Goal: Task Accomplishment & Management: Complete application form

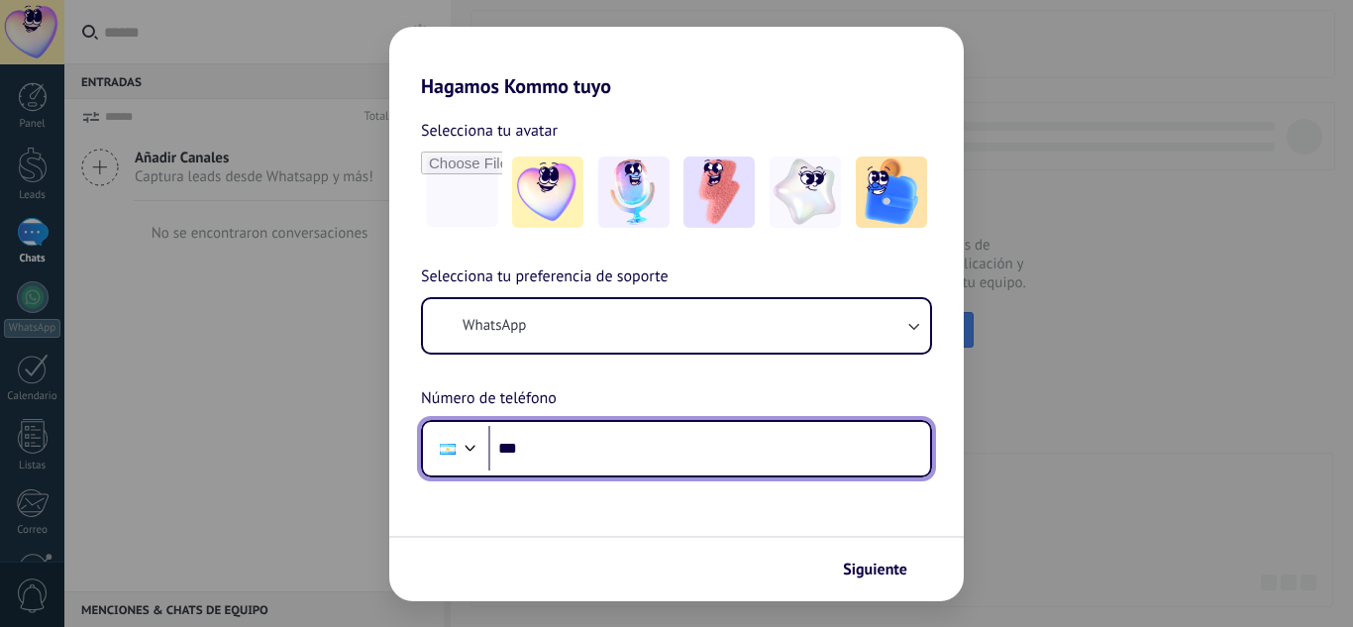
click at [568, 458] on input "***" at bounding box center [709, 449] width 442 height 46
click at [745, 465] on input "***" at bounding box center [709, 449] width 442 height 46
type input "**********"
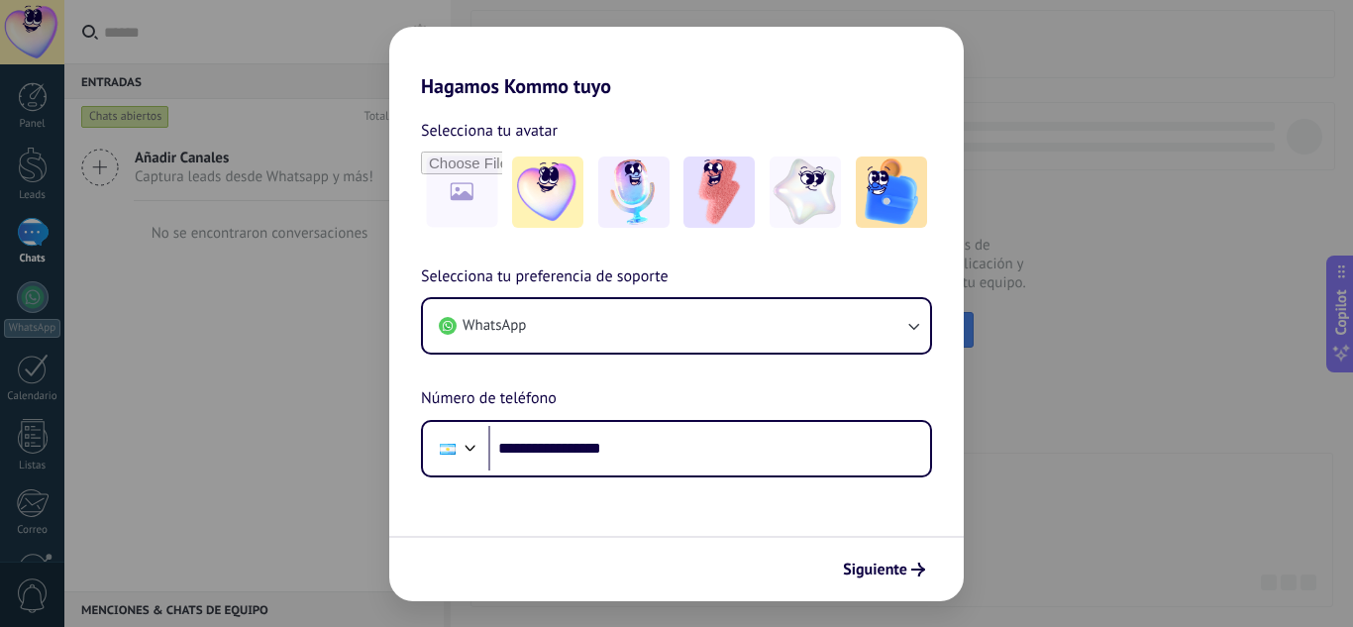
click at [779, 392] on div "**********" at bounding box center [676, 370] width 575 height 213
click at [842, 551] on div "Siguiente" at bounding box center [676, 568] width 575 height 65
click at [851, 581] on button "Siguiente" at bounding box center [884, 570] width 100 height 34
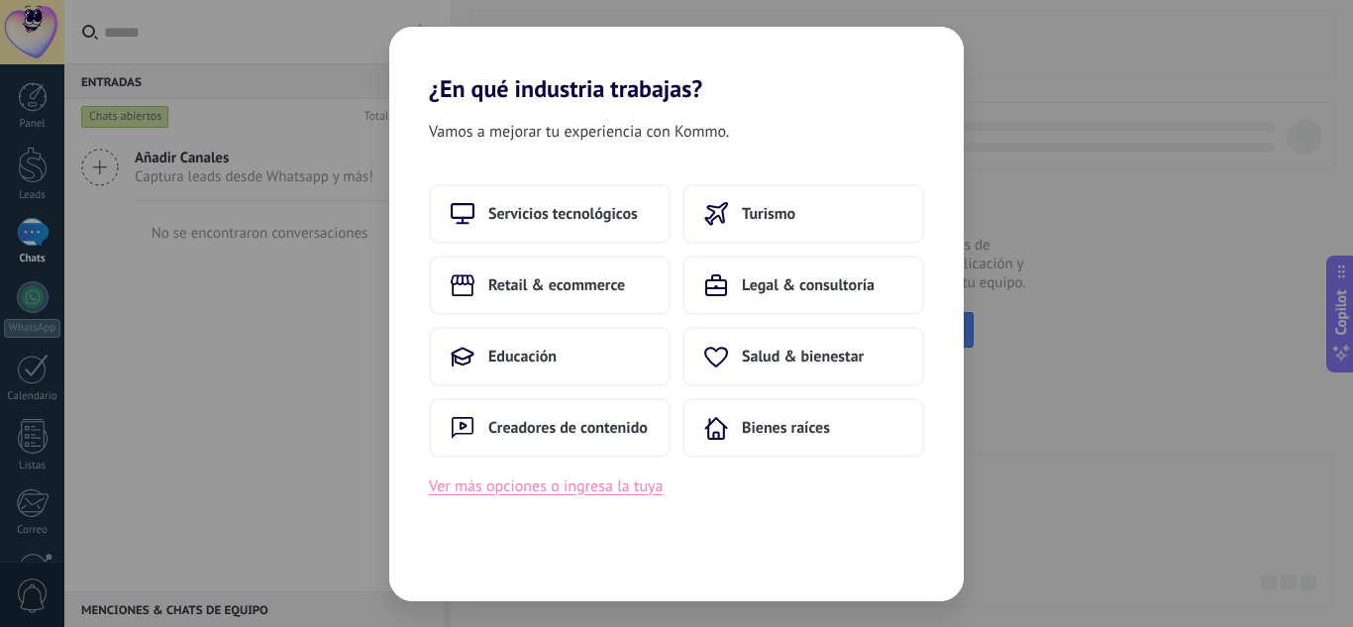
click at [502, 495] on button "Ver más opciones o ingresa la tuya" at bounding box center [546, 487] width 234 height 26
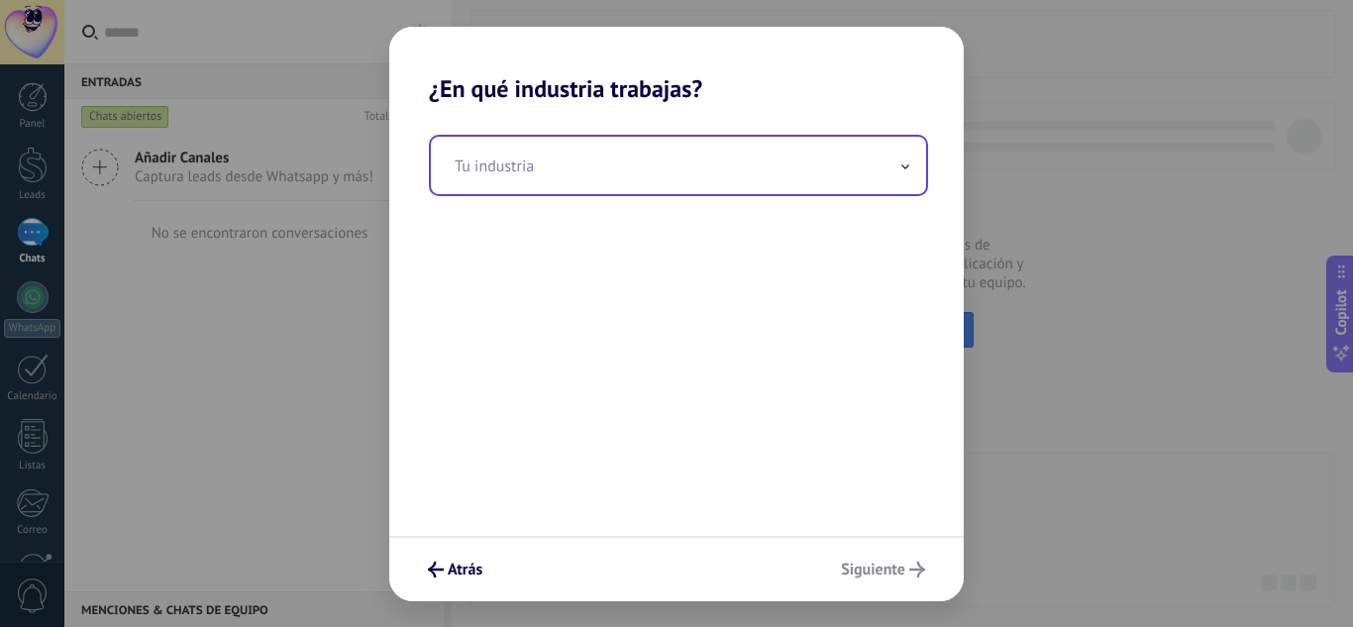
click at [521, 174] on input "text" at bounding box center [678, 165] width 495 height 57
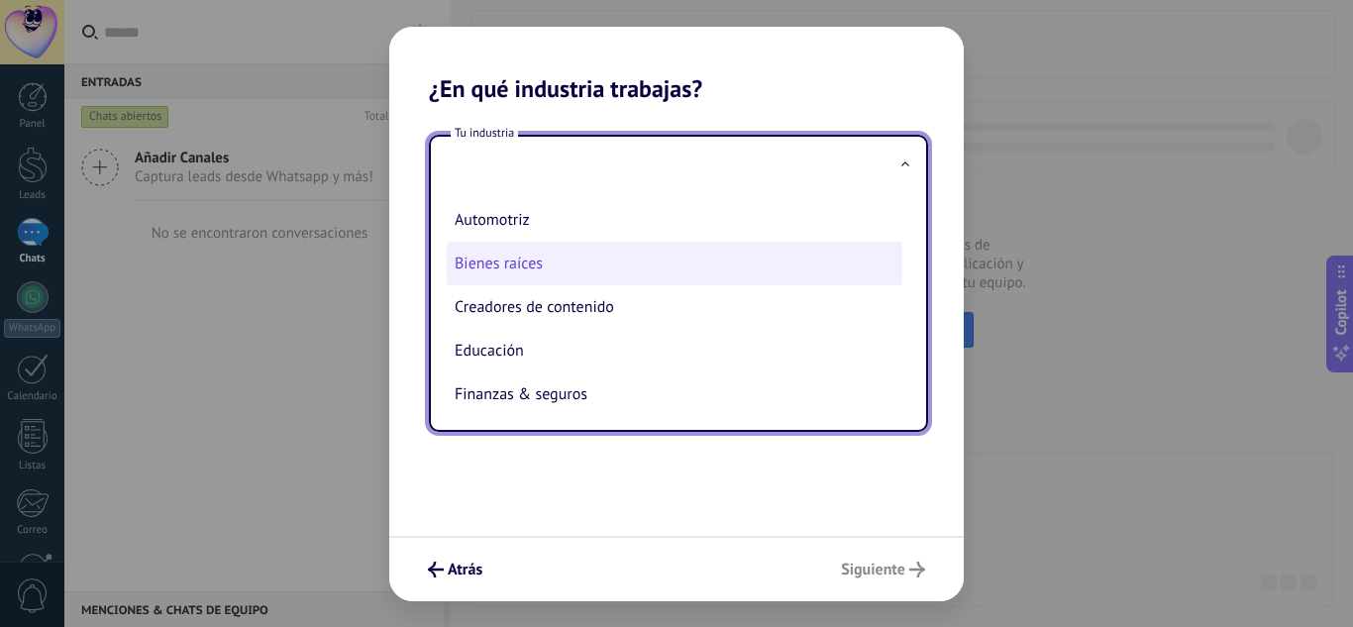
click at [545, 262] on li "Bienes raíces" at bounding box center [675, 264] width 456 height 44
type input "**********"
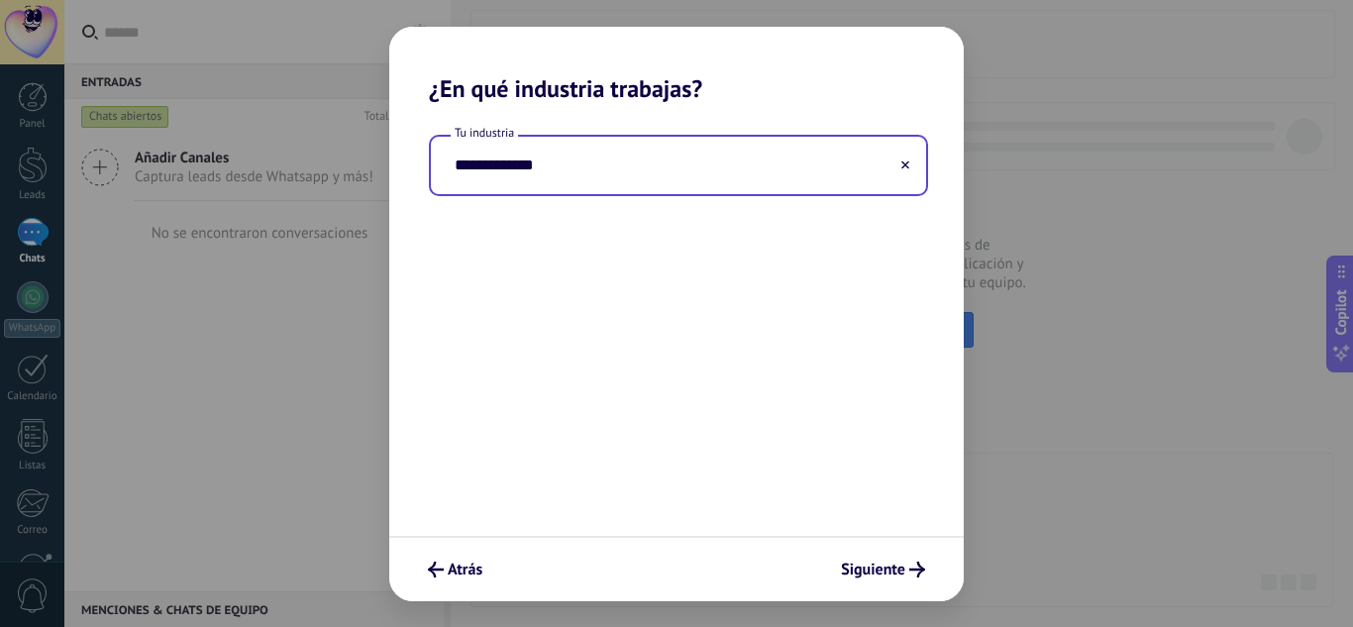
click at [545, 262] on div "**********" at bounding box center [676, 319] width 575 height 433
click at [904, 591] on div "Atrás Siguiente" at bounding box center [676, 568] width 575 height 65
click at [901, 569] on span "Siguiente" at bounding box center [873, 570] width 64 height 14
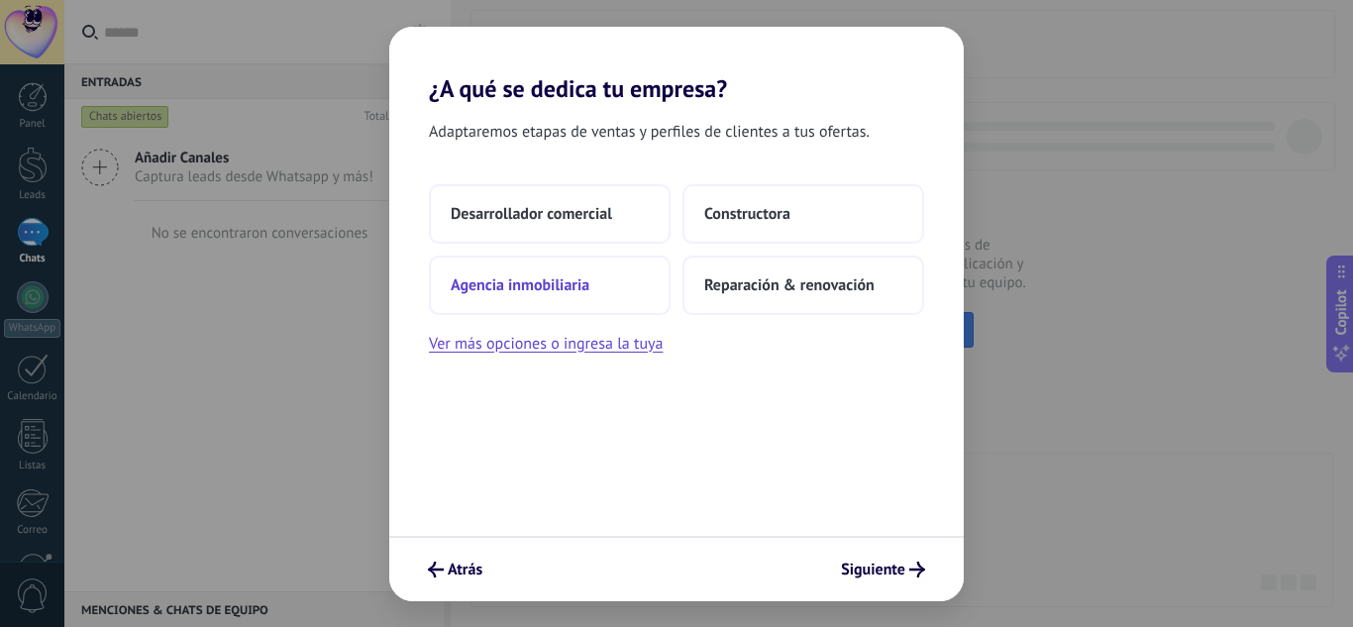
click at [592, 289] on button "Agencia inmobiliaria" at bounding box center [550, 285] width 242 height 59
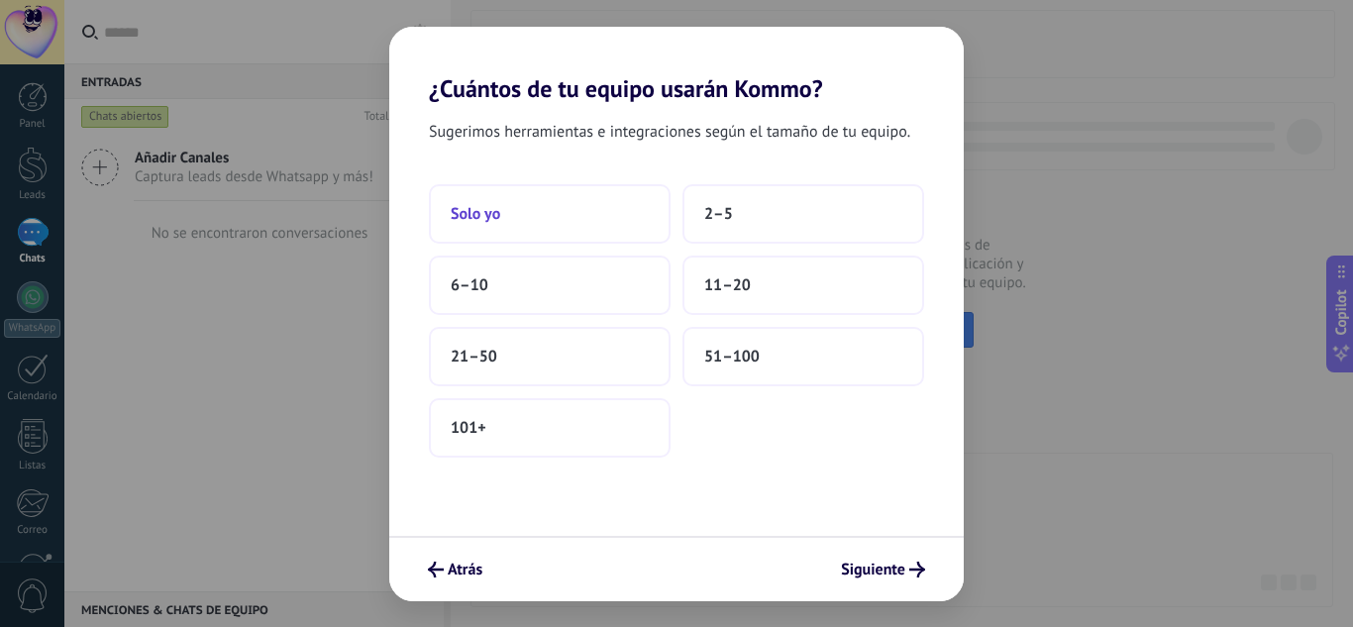
click at [557, 234] on button "Solo yo" at bounding box center [550, 213] width 242 height 59
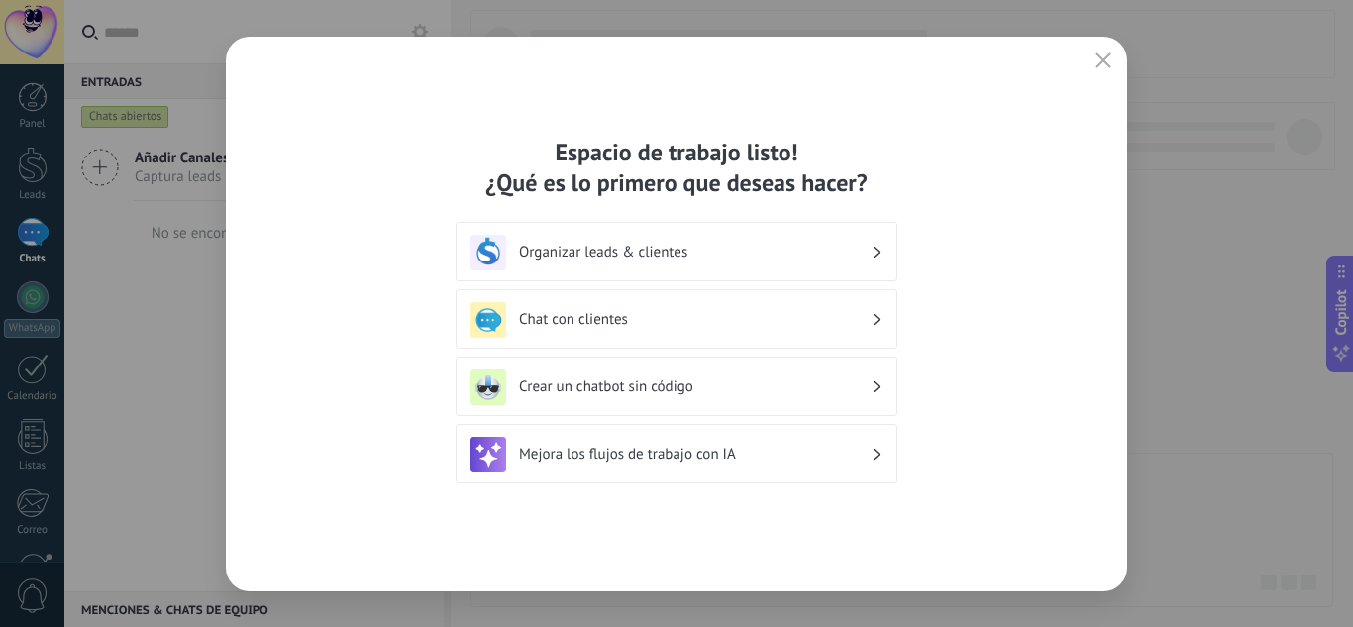
click at [614, 318] on h3 "Chat con clientes" at bounding box center [695, 319] width 352 height 19
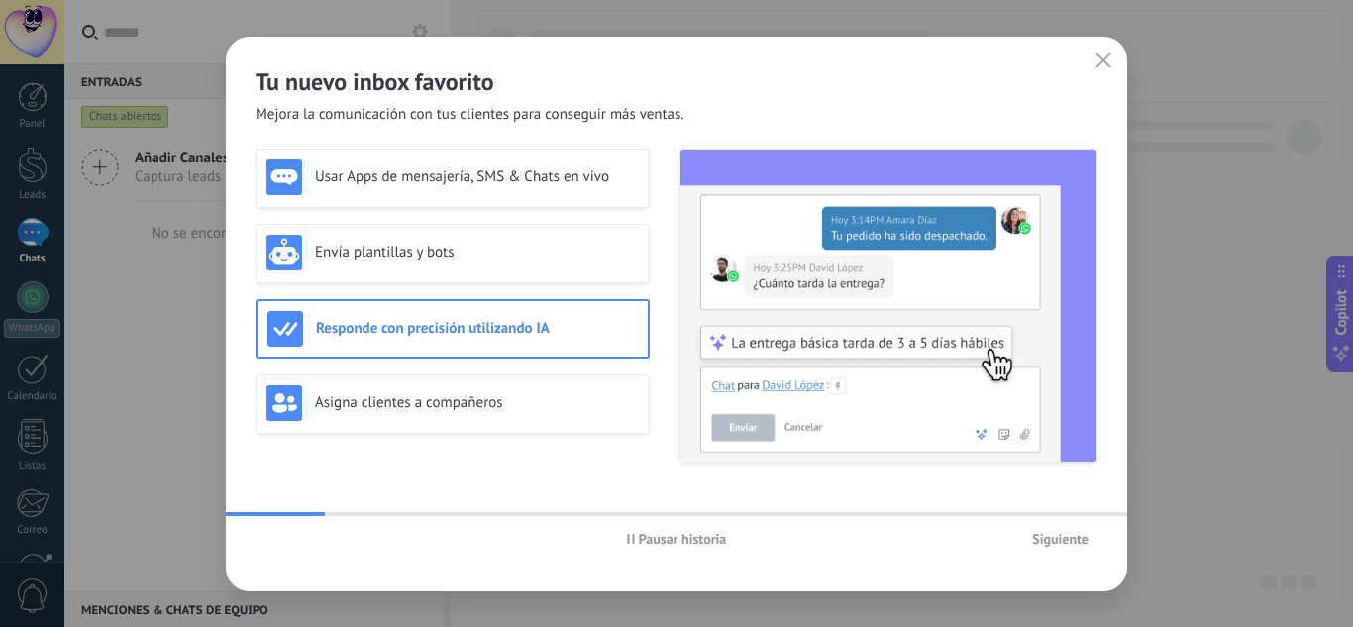
click at [1072, 528] on button "Siguiente" at bounding box center [1060, 539] width 74 height 30
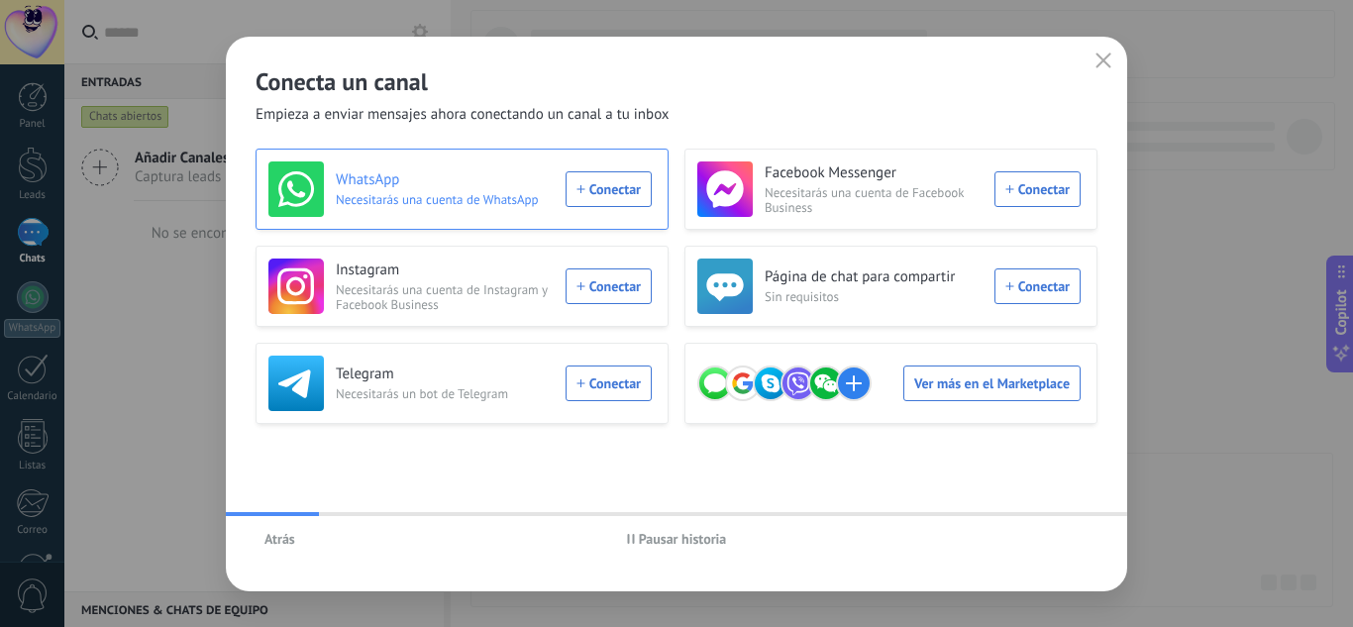
click at [623, 195] on div "WhatsApp Necesitarás una cuenta de WhatsApp Conectar" at bounding box center [459, 188] width 383 height 55
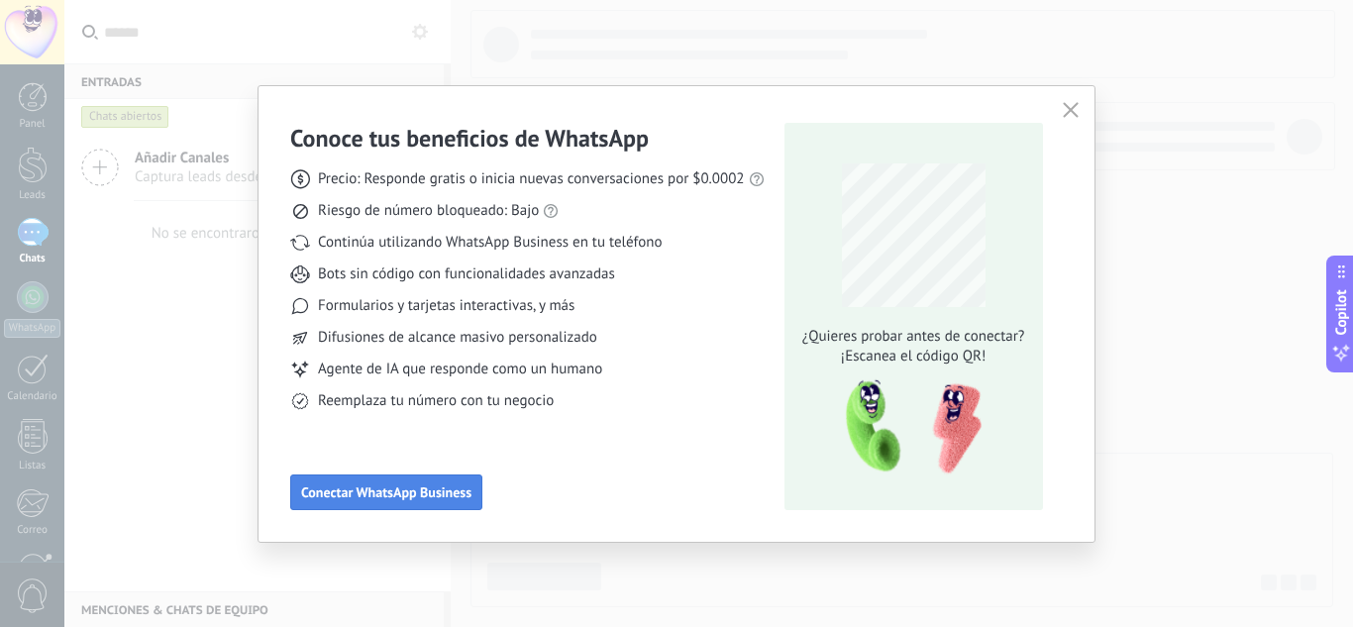
click at [434, 493] on span "Conectar WhatsApp Business" at bounding box center [386, 492] width 170 height 14
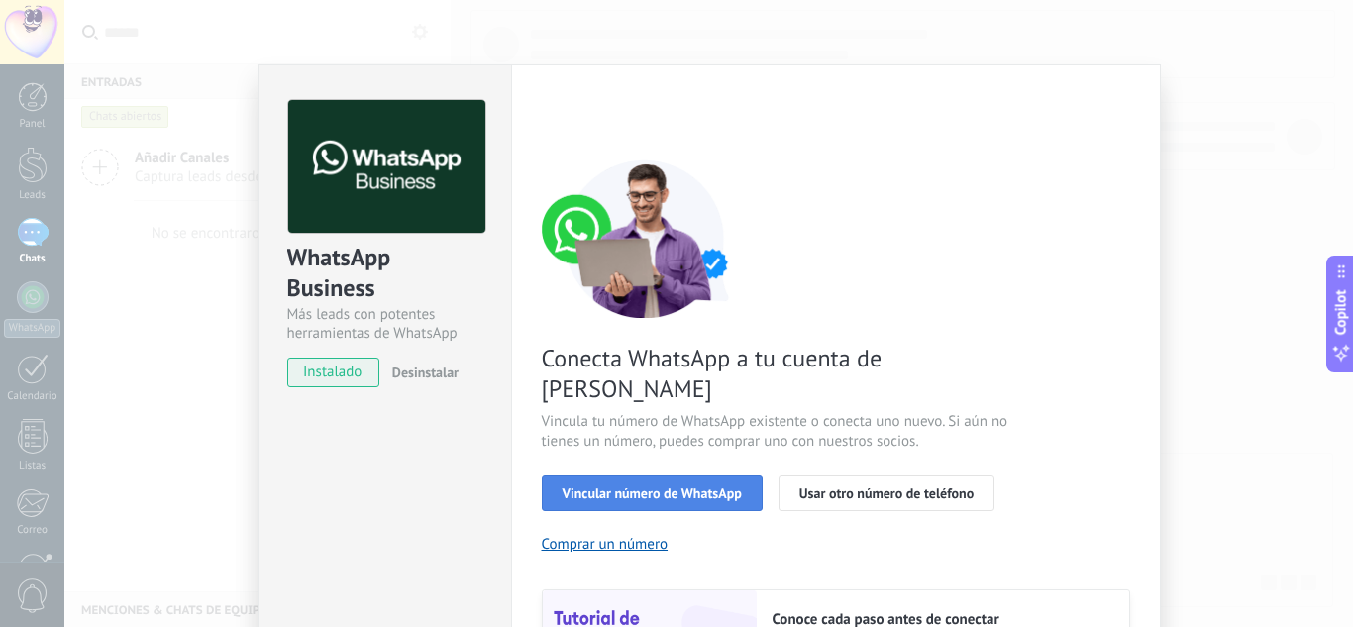
click at [715, 486] on span "Vincular número de WhatsApp" at bounding box center [652, 493] width 179 height 14
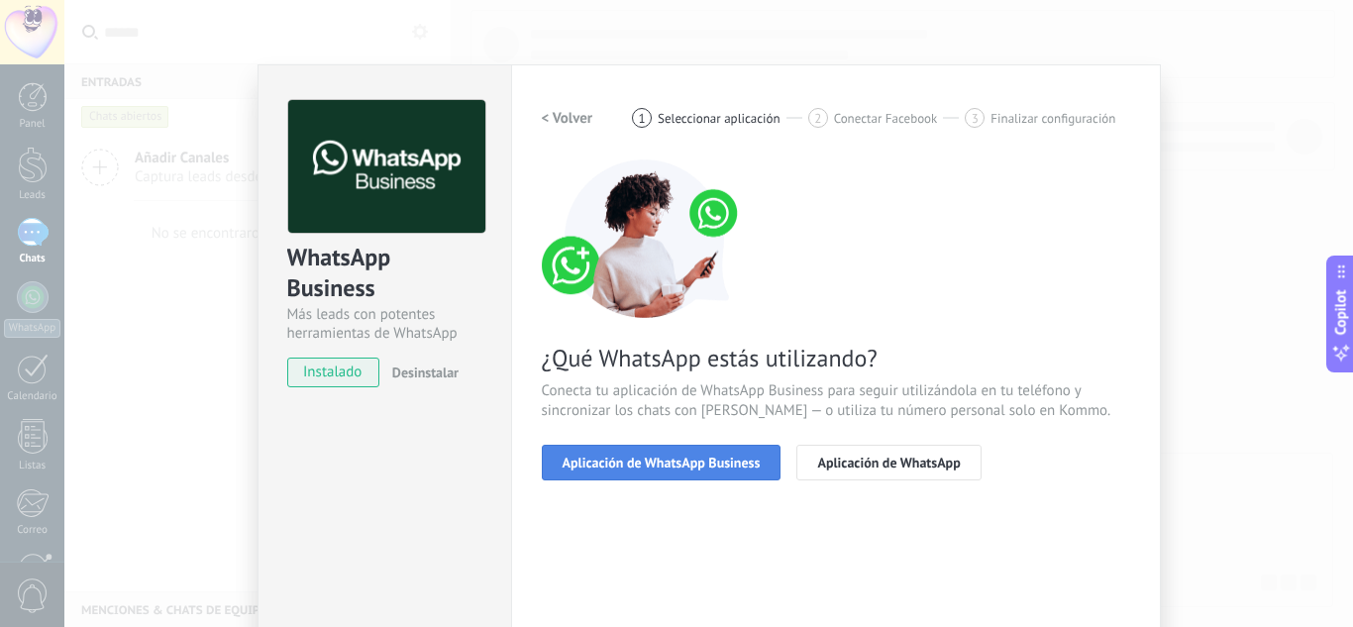
click at [669, 461] on span "Aplicación de WhatsApp Business" at bounding box center [662, 463] width 198 height 14
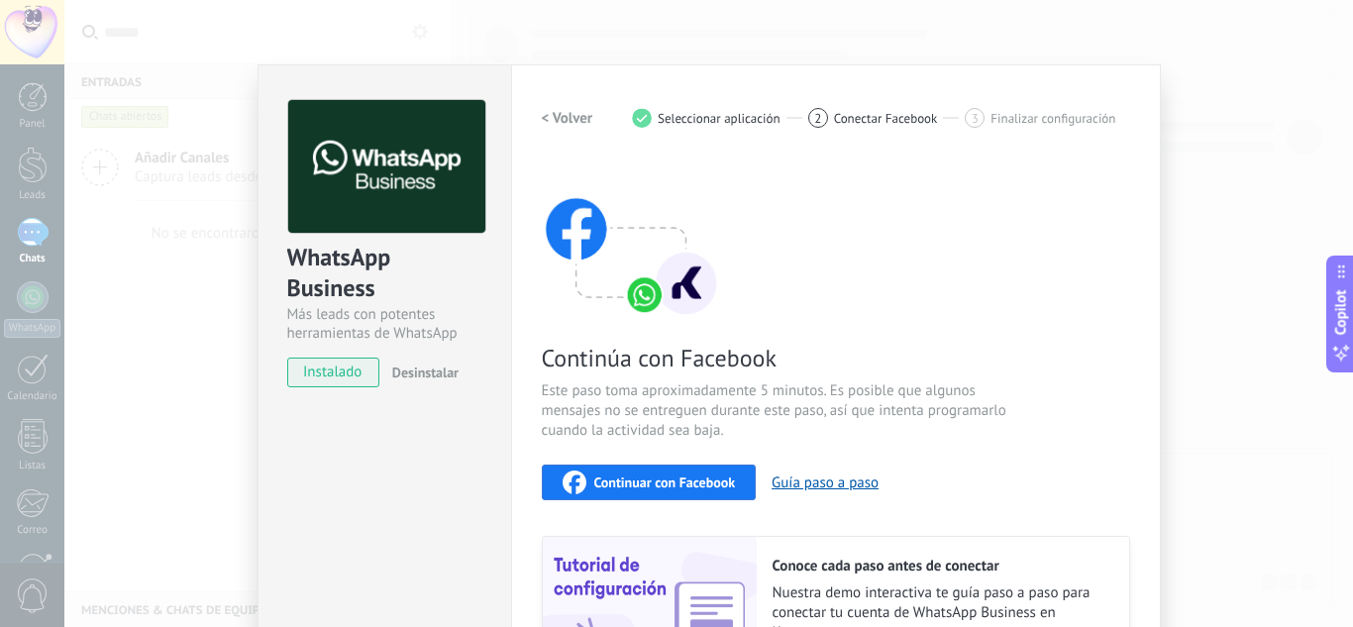
click at [664, 486] on span "Continuar con Facebook" at bounding box center [665, 483] width 142 height 14
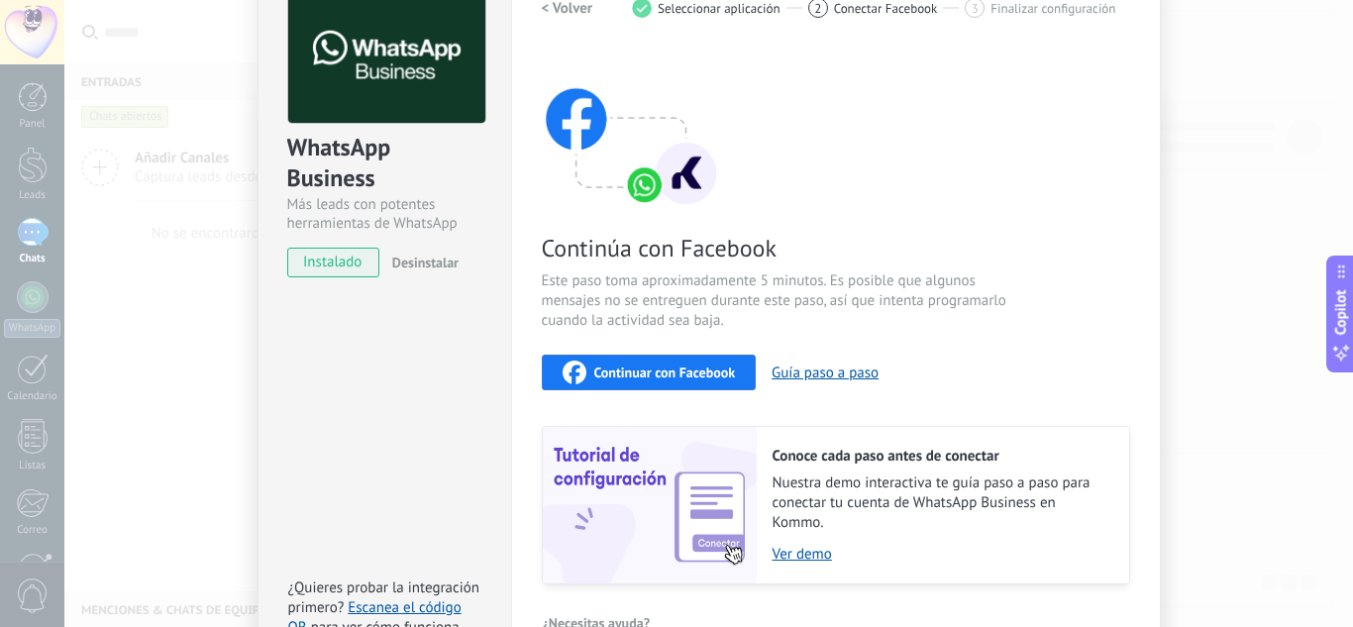
scroll to position [198, 0]
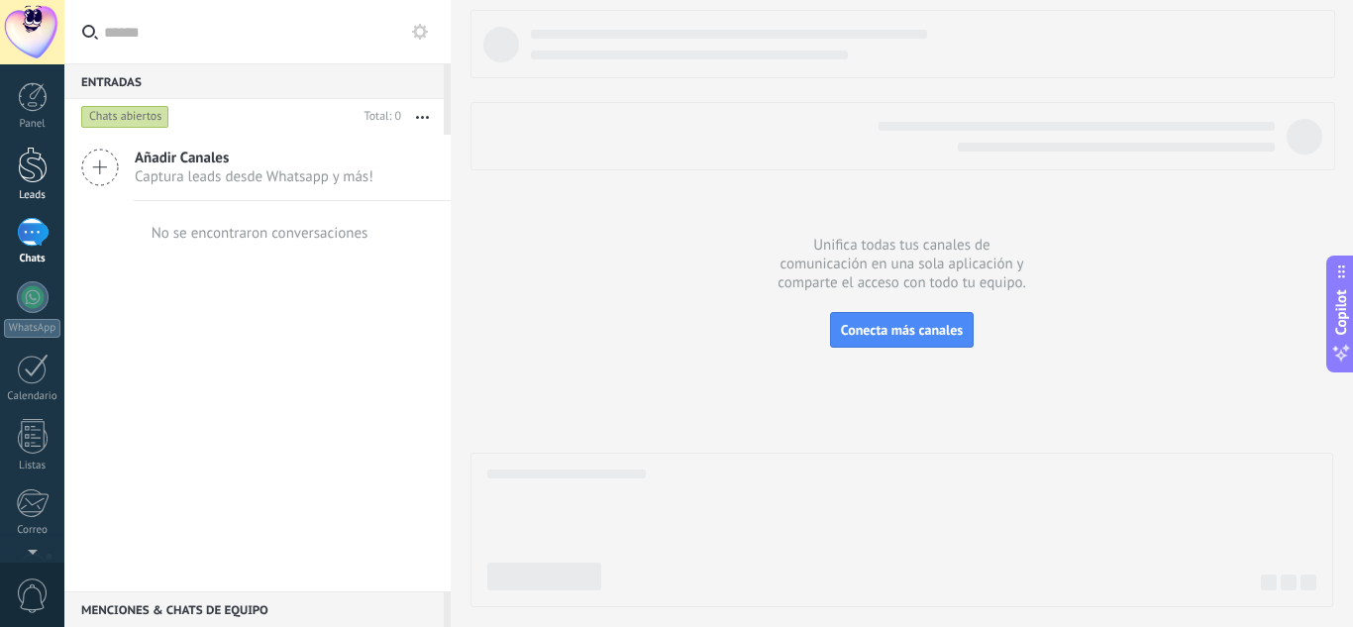
click at [32, 172] on div at bounding box center [33, 165] width 30 height 37
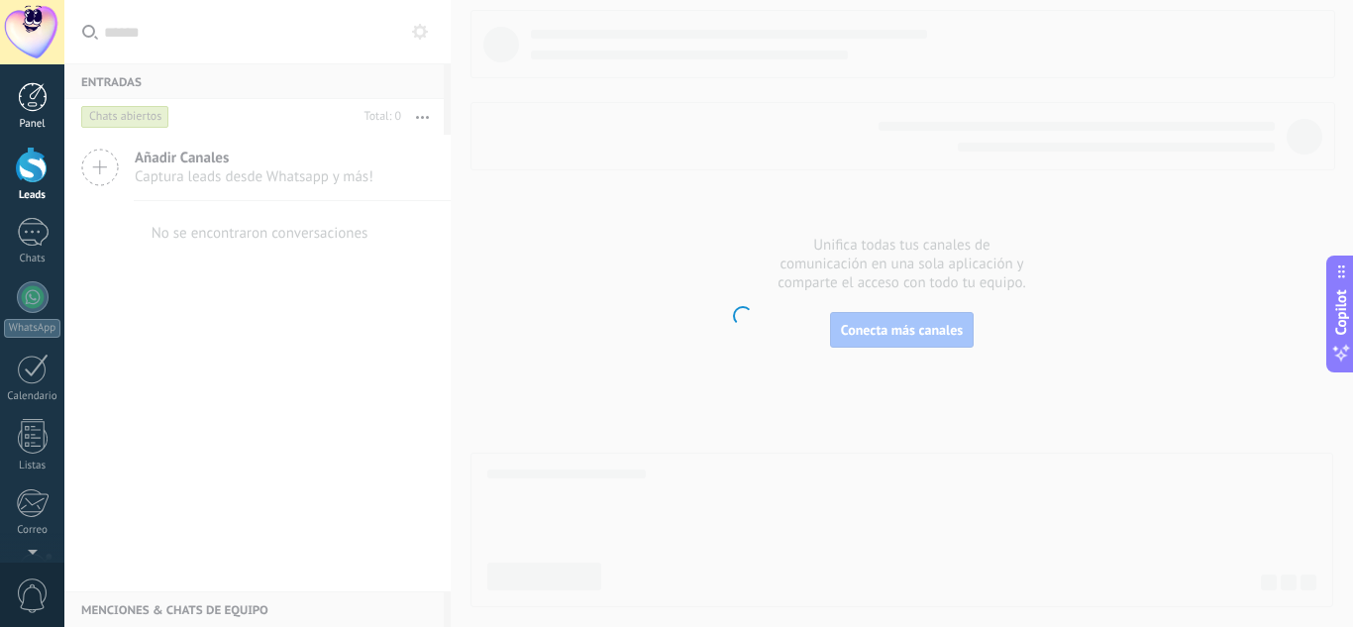
click at [29, 124] on div "Panel" at bounding box center [32, 124] width 57 height 13
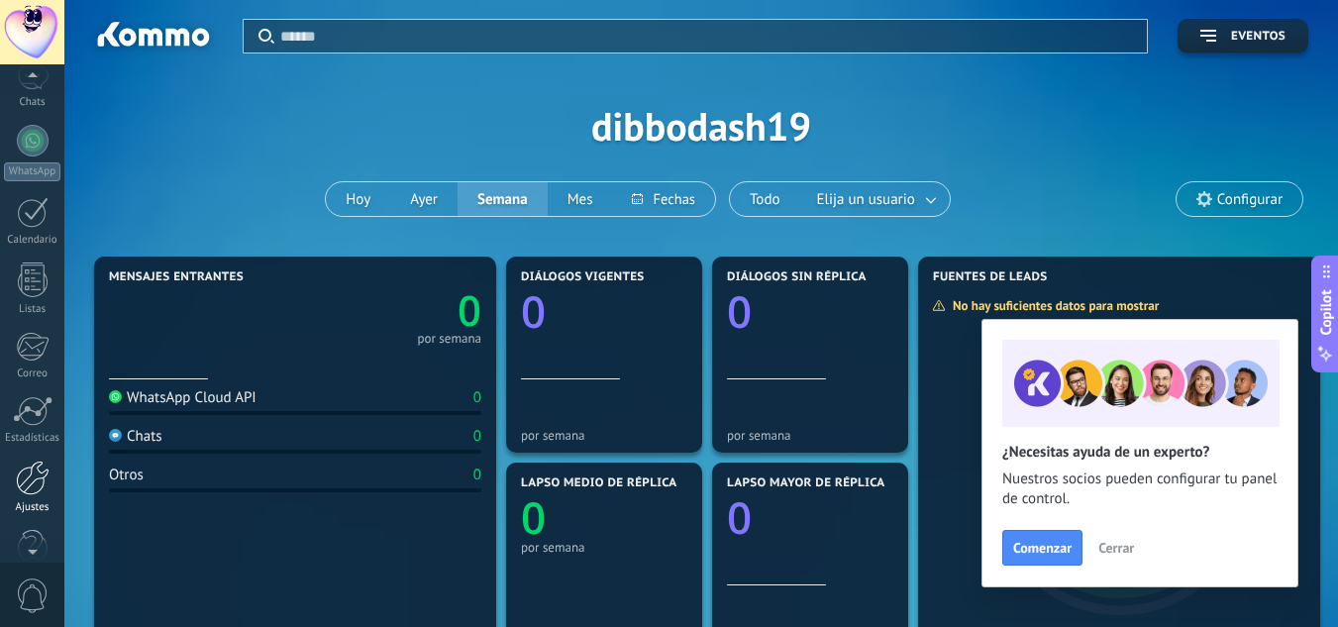
scroll to position [197, 0]
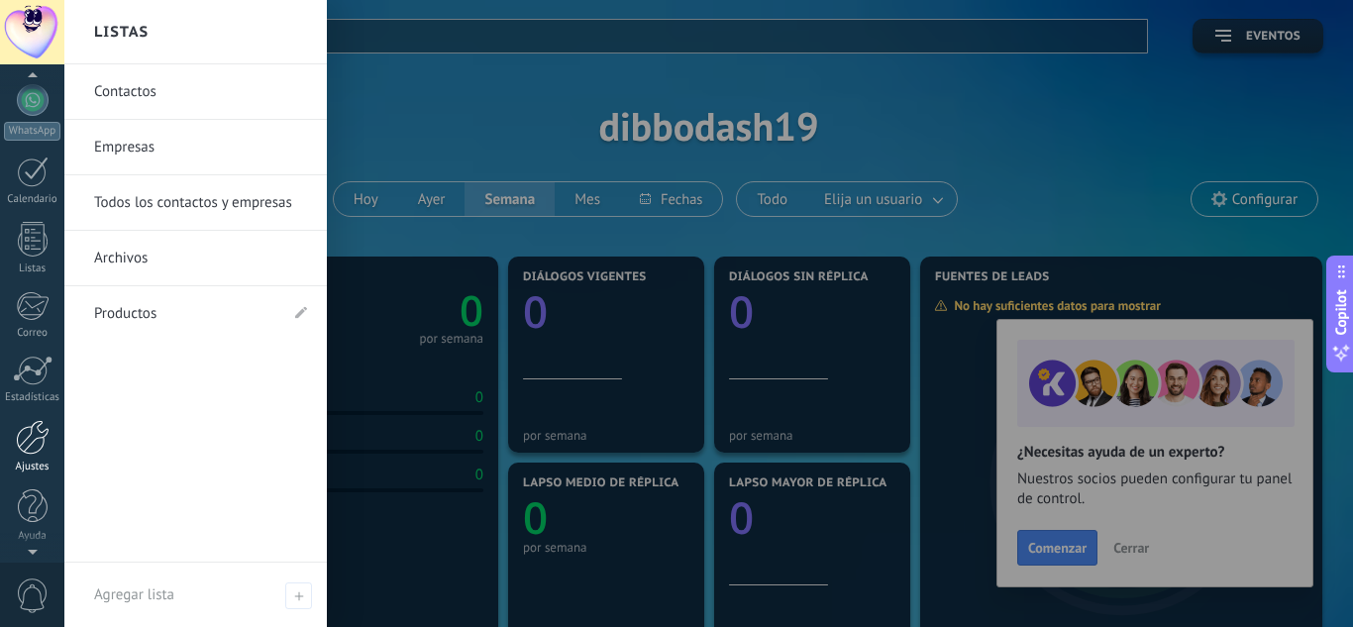
click at [25, 451] on div at bounding box center [33, 437] width 34 height 35
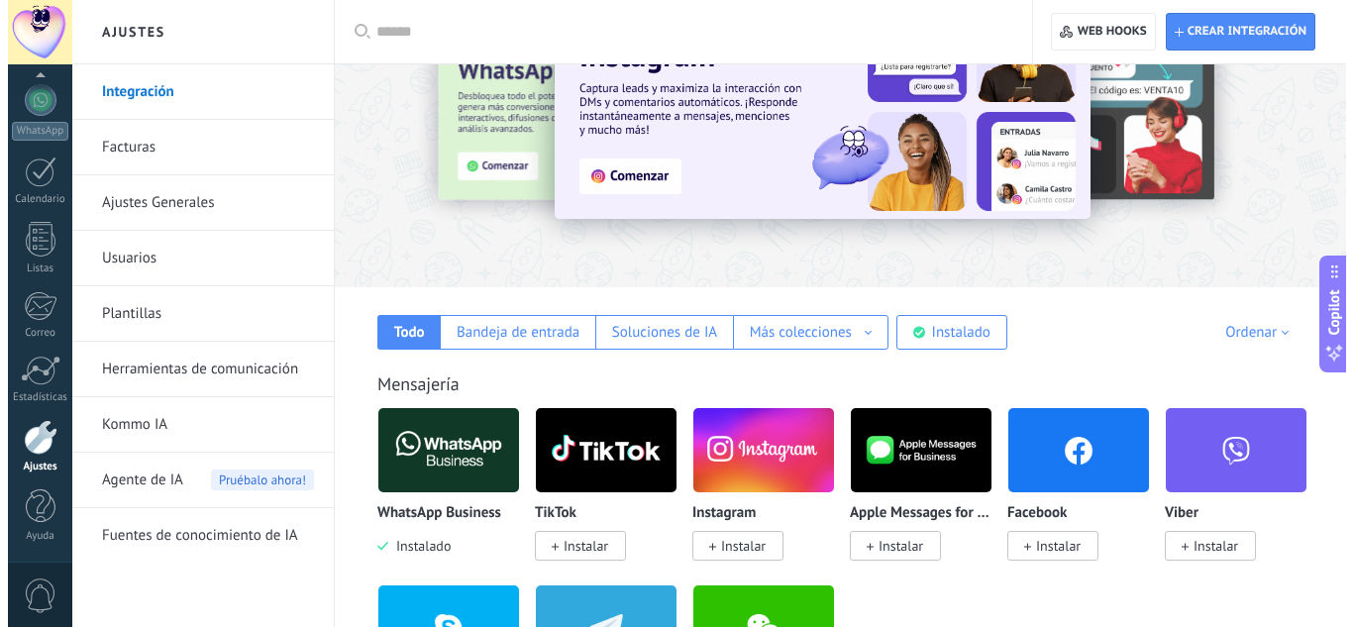
scroll to position [297, 0]
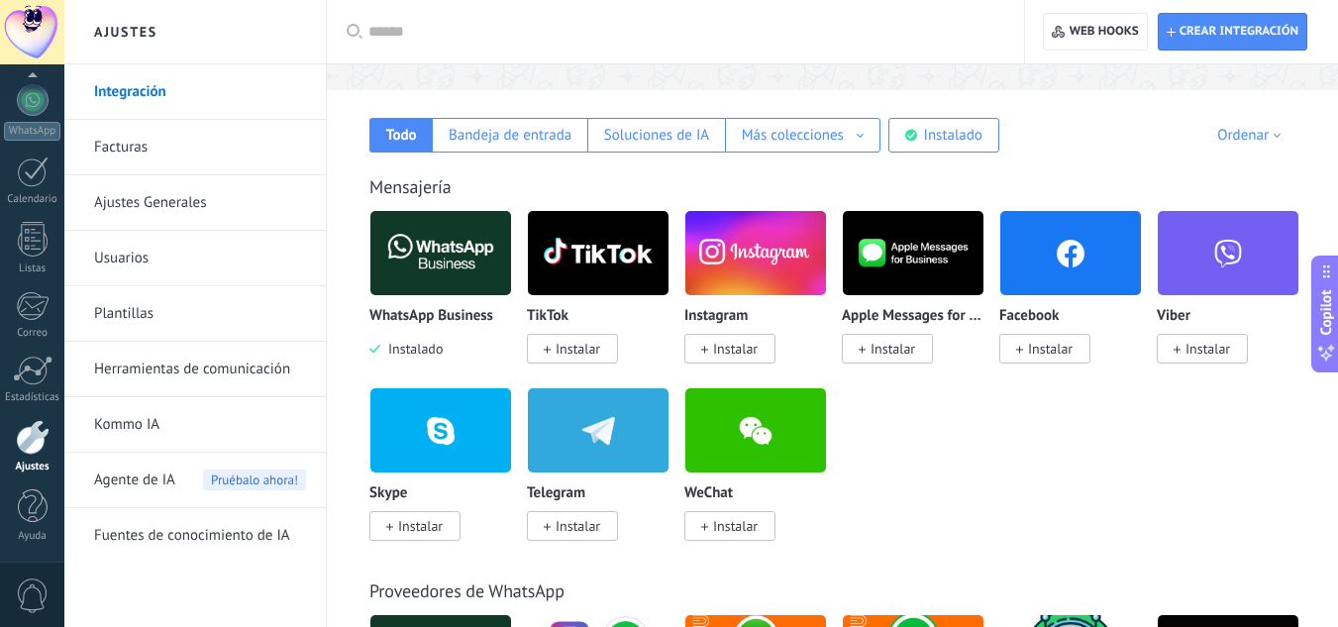
click at [1066, 349] on span "Instalar" at bounding box center [1050, 349] width 45 height 18
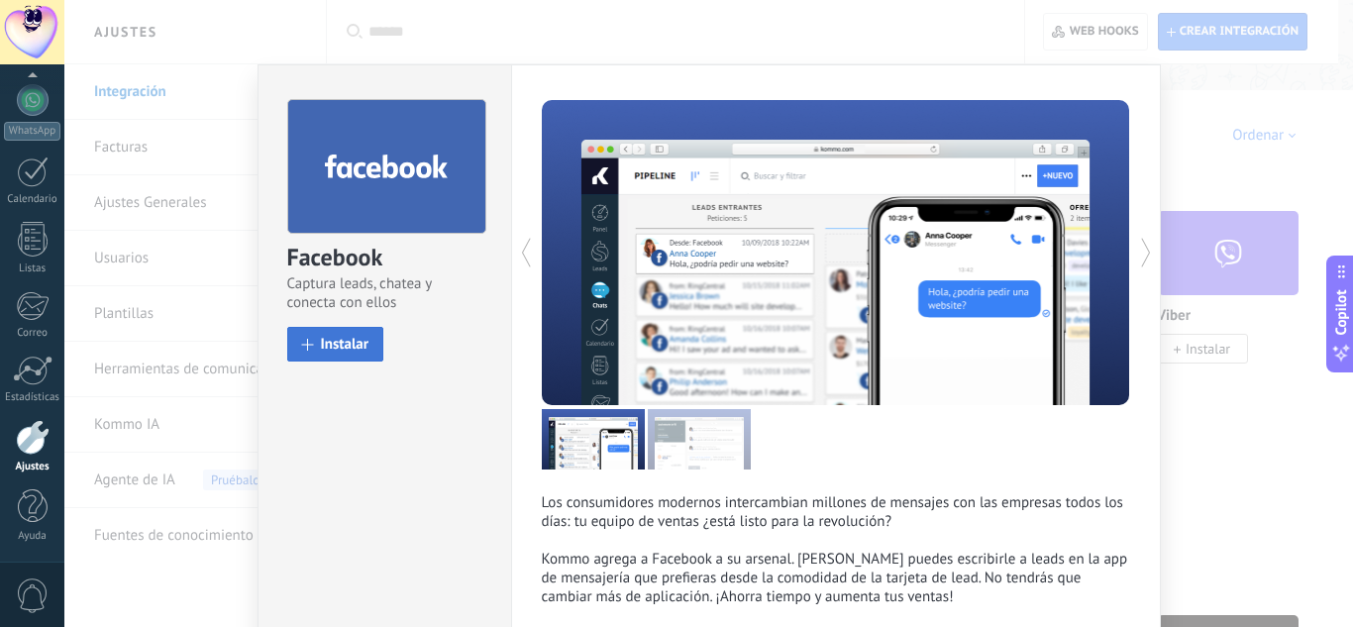
click at [338, 344] on span "Instalar" at bounding box center [345, 344] width 49 height 15
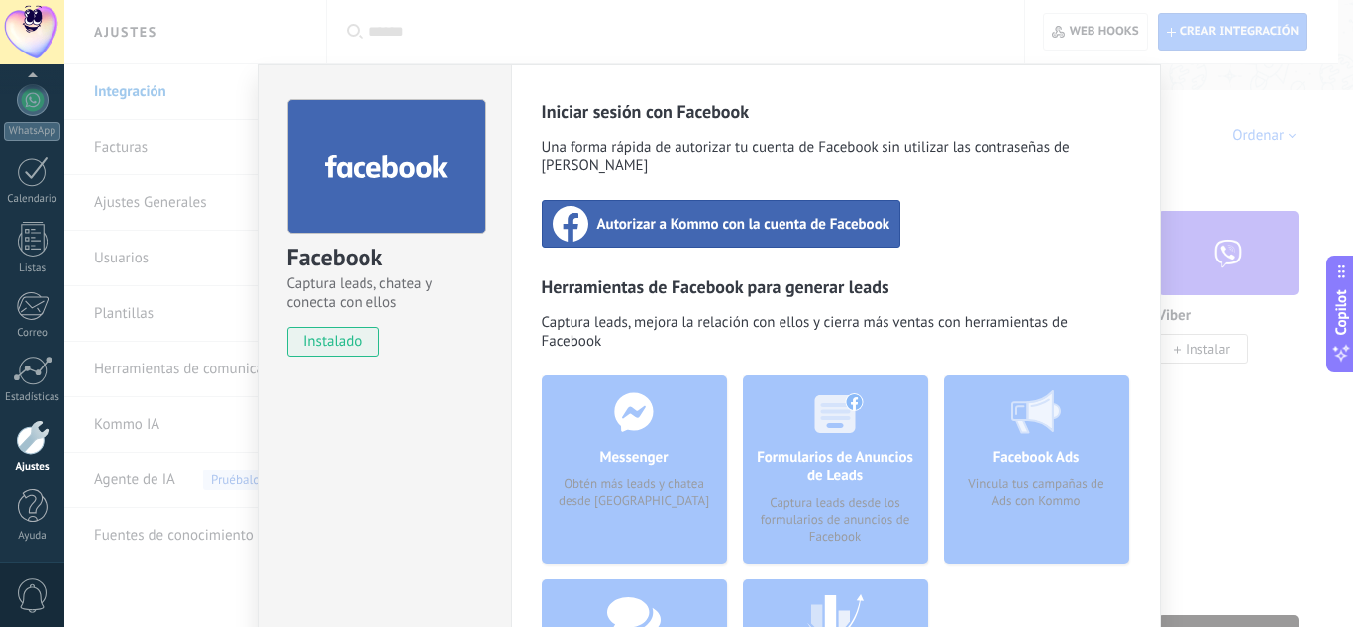
click at [750, 215] on div "Autorizar a Kommo con la cuenta de Facebook" at bounding box center [722, 224] width 360 height 48
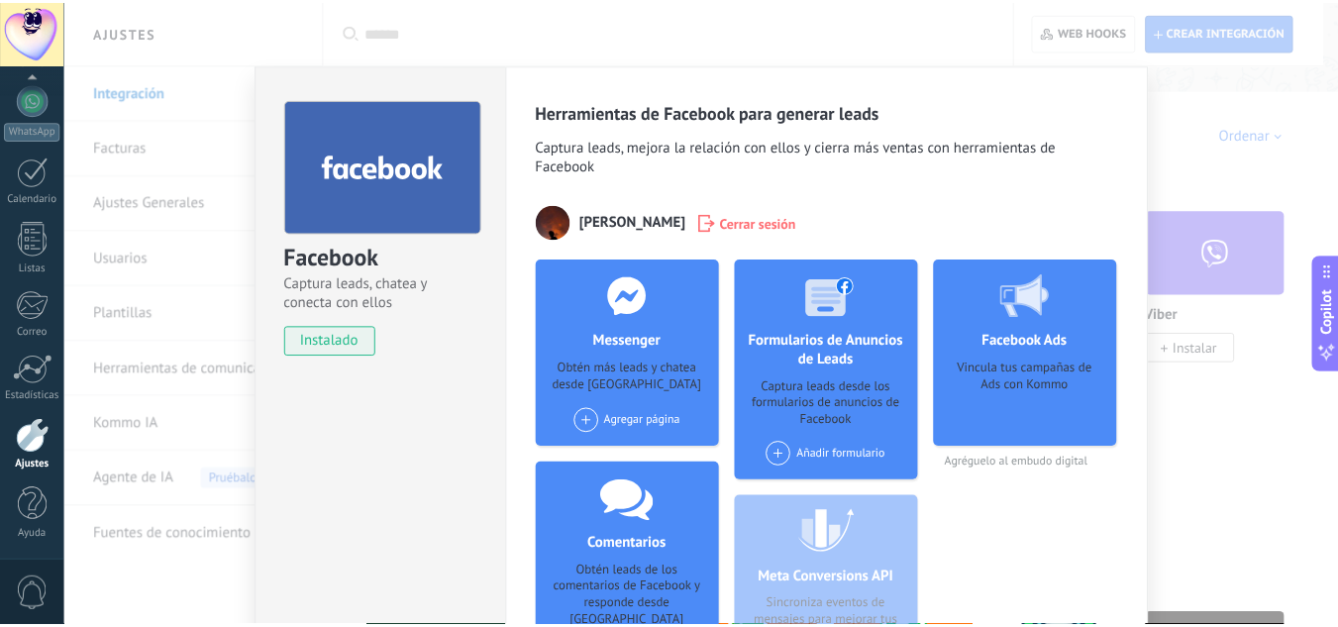
scroll to position [0, 0]
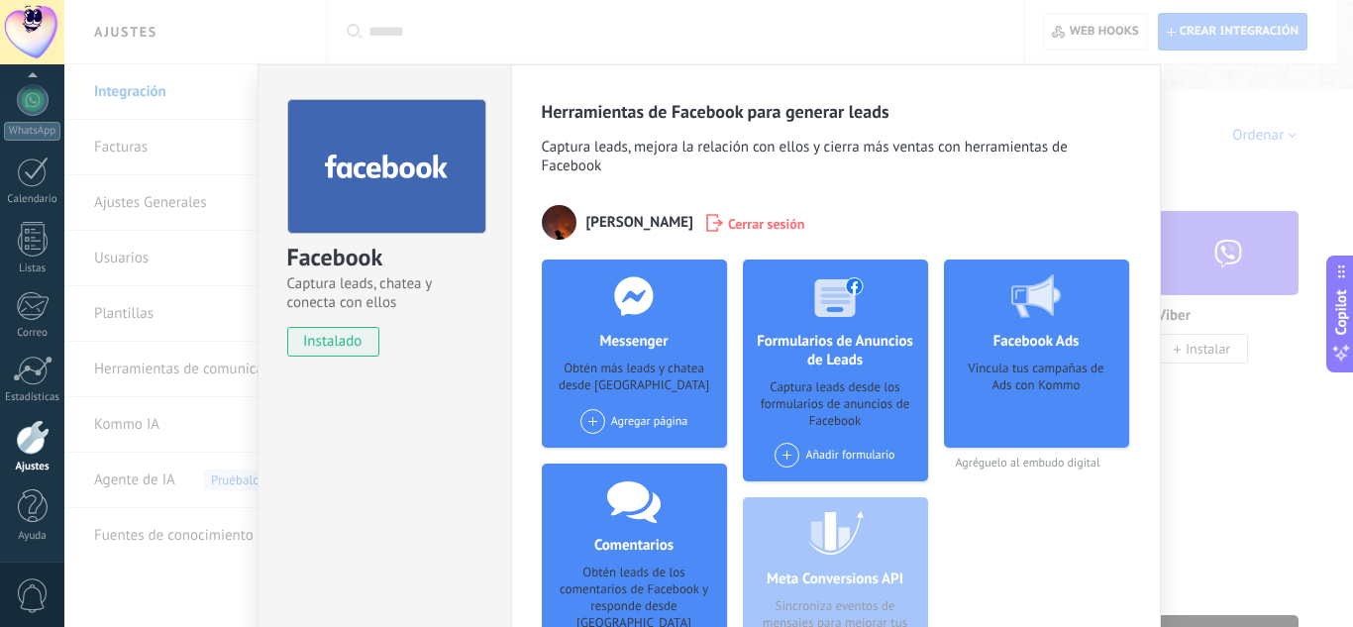
click at [1215, 394] on div "Facebook Captura leads, chatea y conecta con ellos instalado Desinstalar Herram…" at bounding box center [708, 313] width 1289 height 627
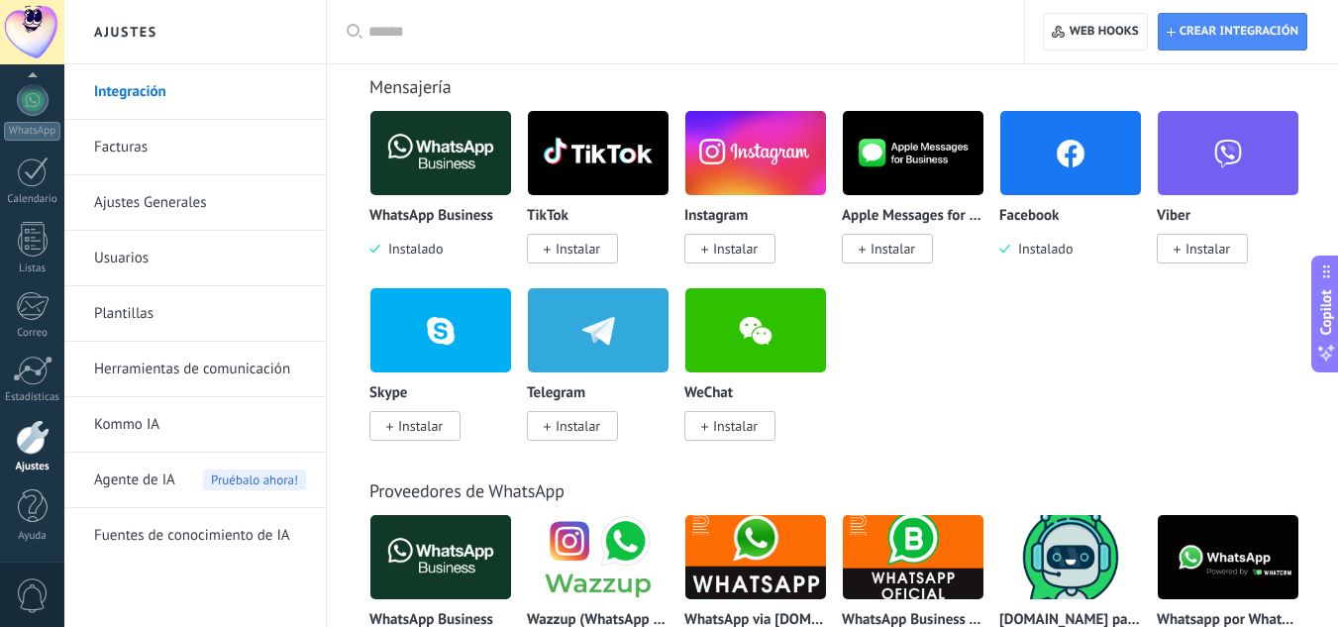
scroll to position [396, 0]
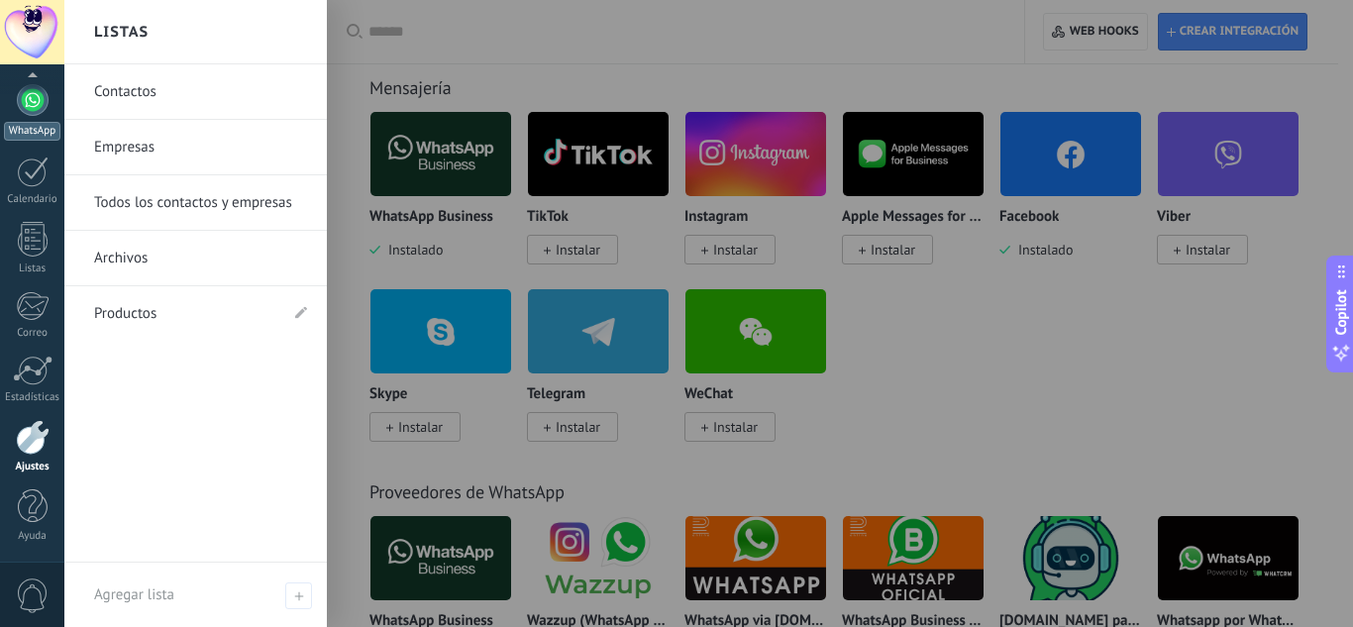
click at [30, 104] on div at bounding box center [33, 100] width 32 height 32
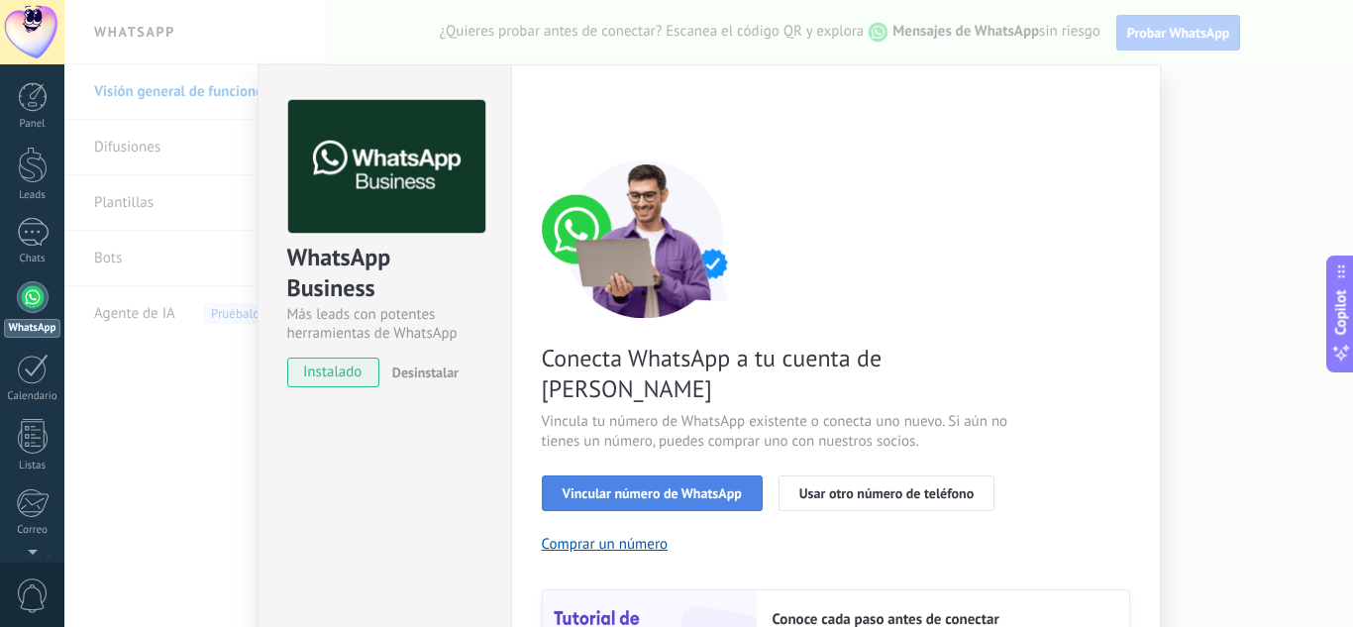
click at [557, 476] on button "Vincular número de WhatsApp" at bounding box center [652, 494] width 221 height 36
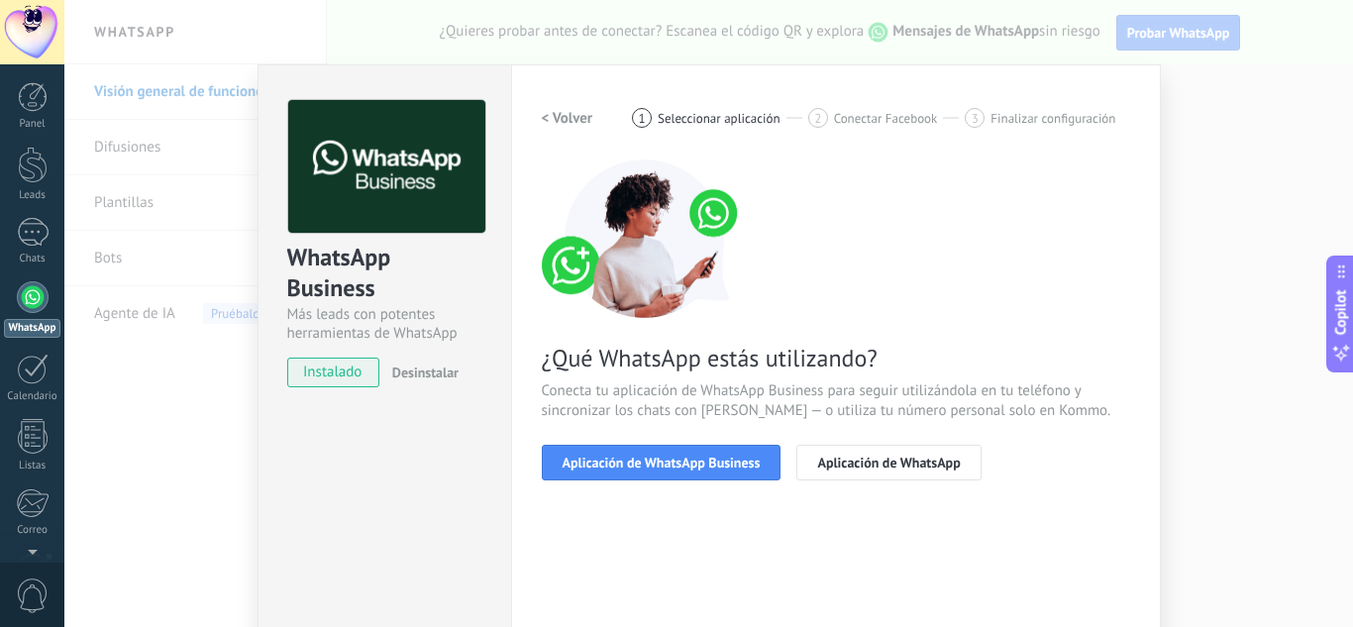
click at [557, 461] on button "Aplicación de WhatsApp Business" at bounding box center [662, 463] width 240 height 36
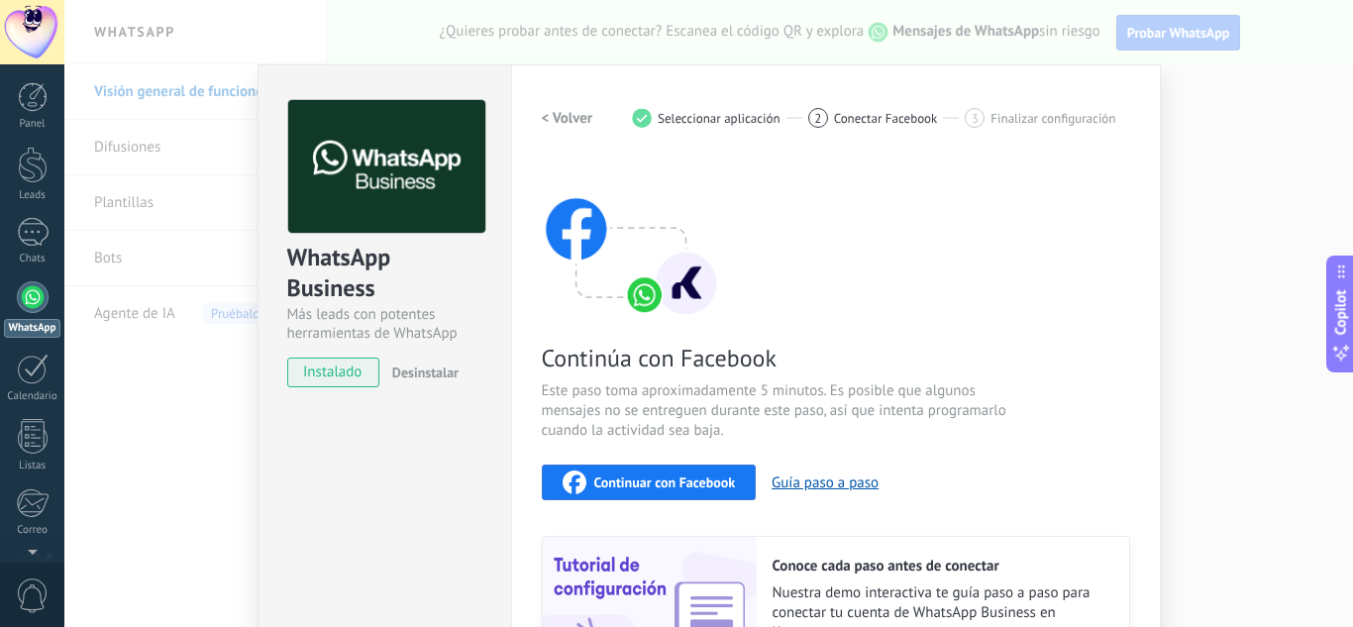
click at [572, 477] on icon "button" at bounding box center [575, 483] width 24 height 24
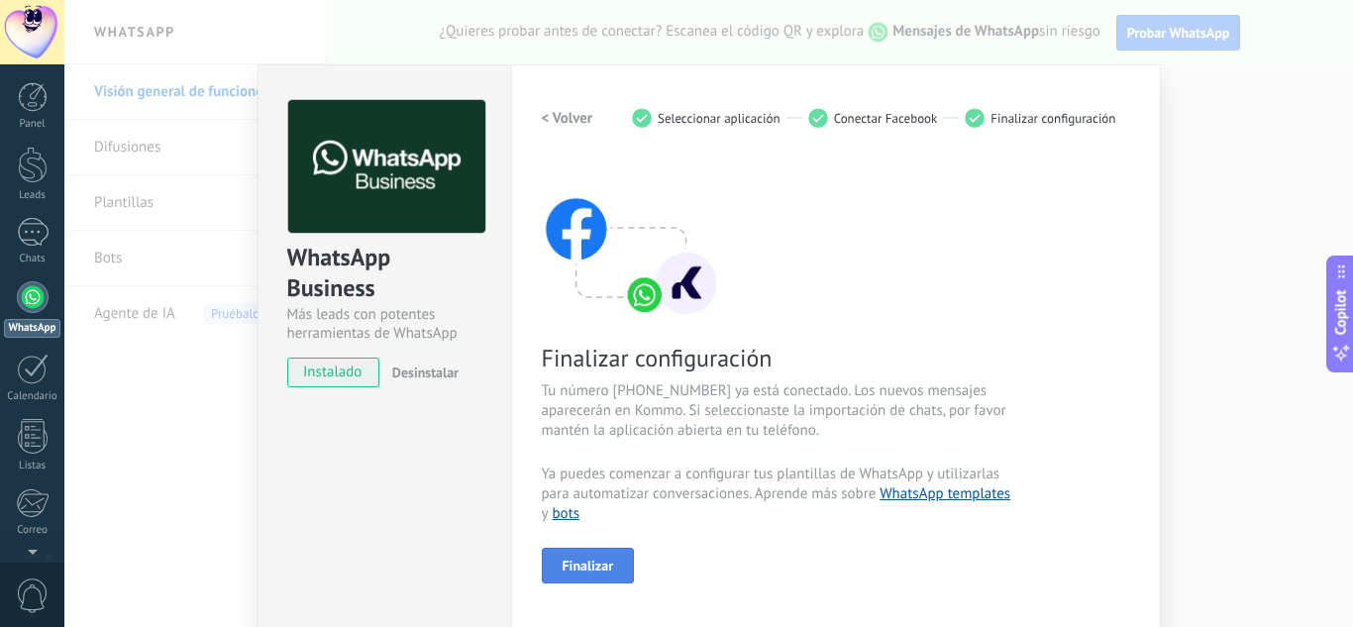
click at [579, 564] on span "Finalizar" at bounding box center [589, 566] width 52 height 14
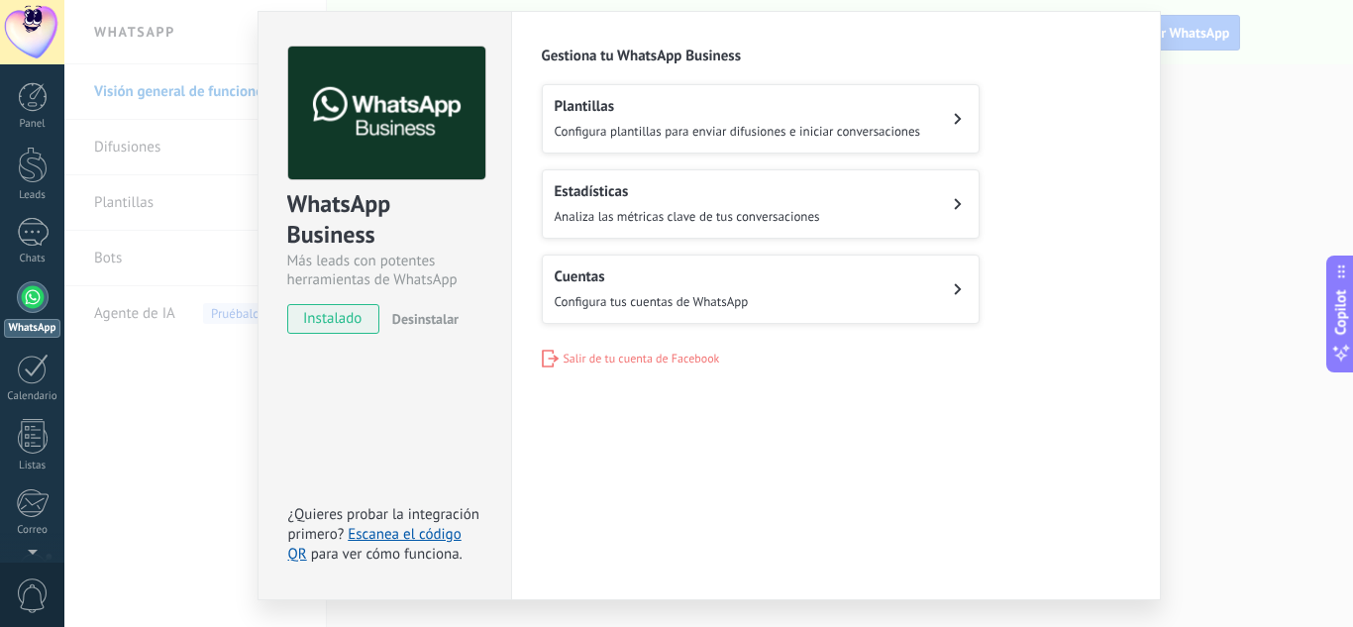
scroll to position [101, 0]
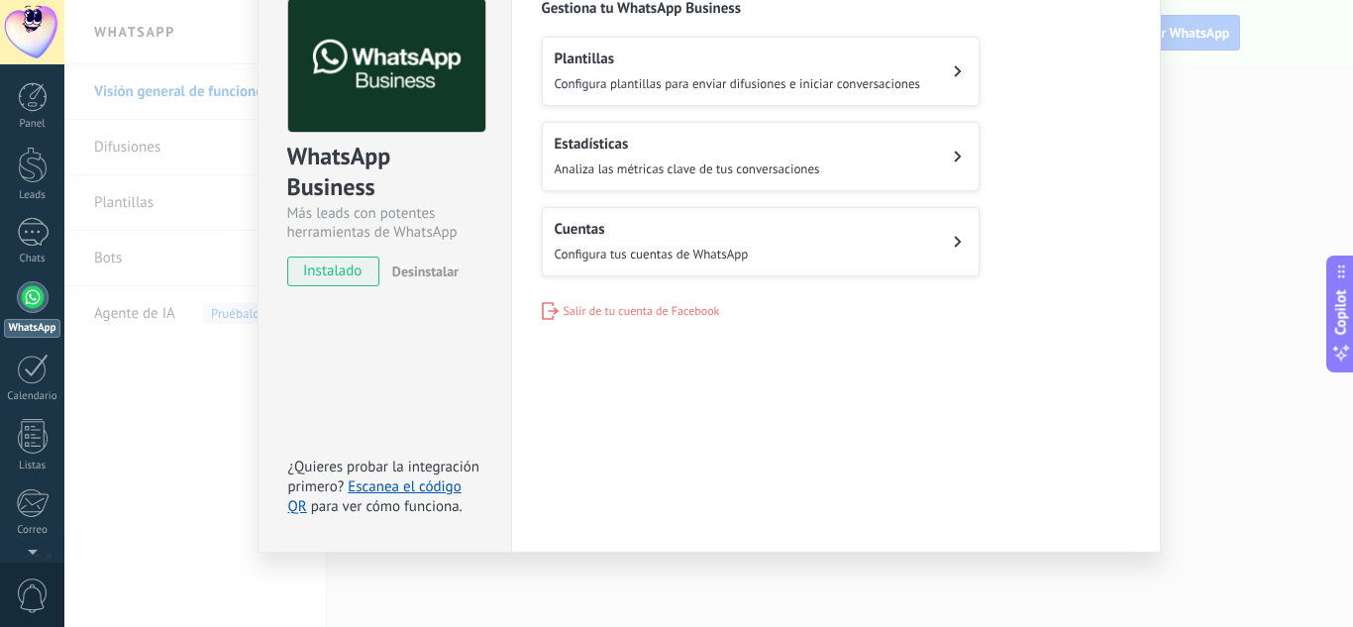
click at [239, 469] on div "WhatsApp Business Más leads con potentes herramientas de WhatsApp instalado Des…" at bounding box center [708, 313] width 1289 height 627
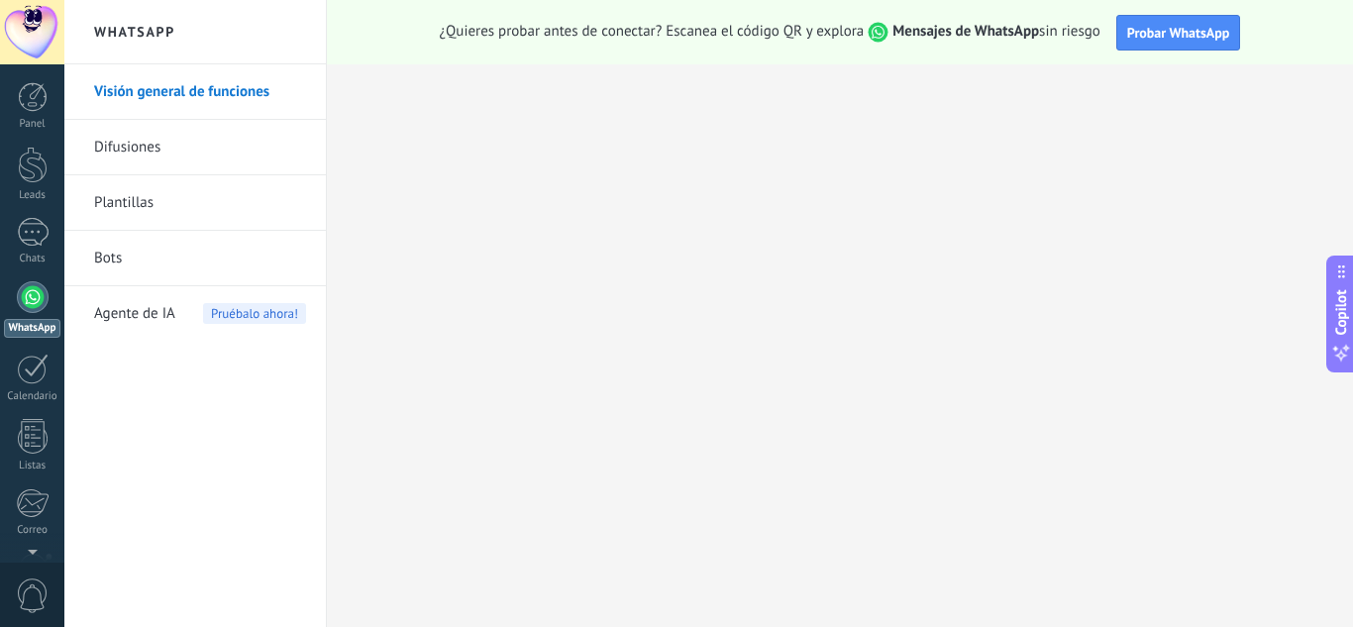
scroll to position [0, 0]
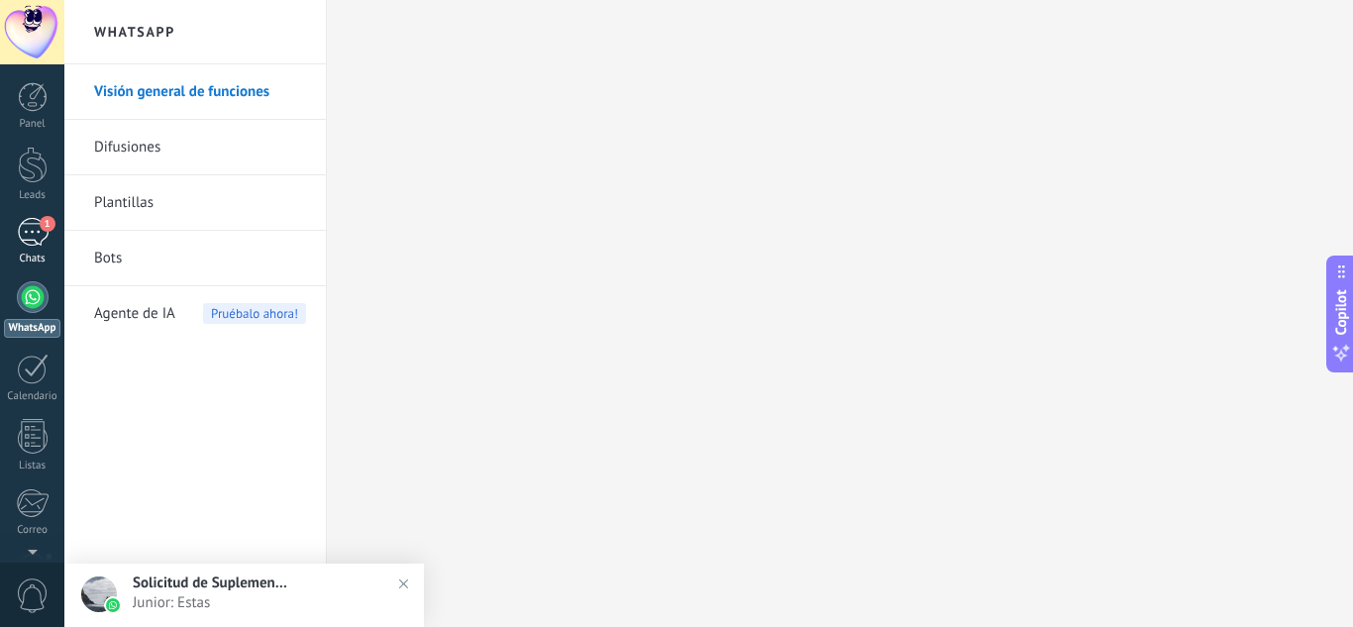
click at [36, 236] on div "1" at bounding box center [33, 232] width 32 height 29
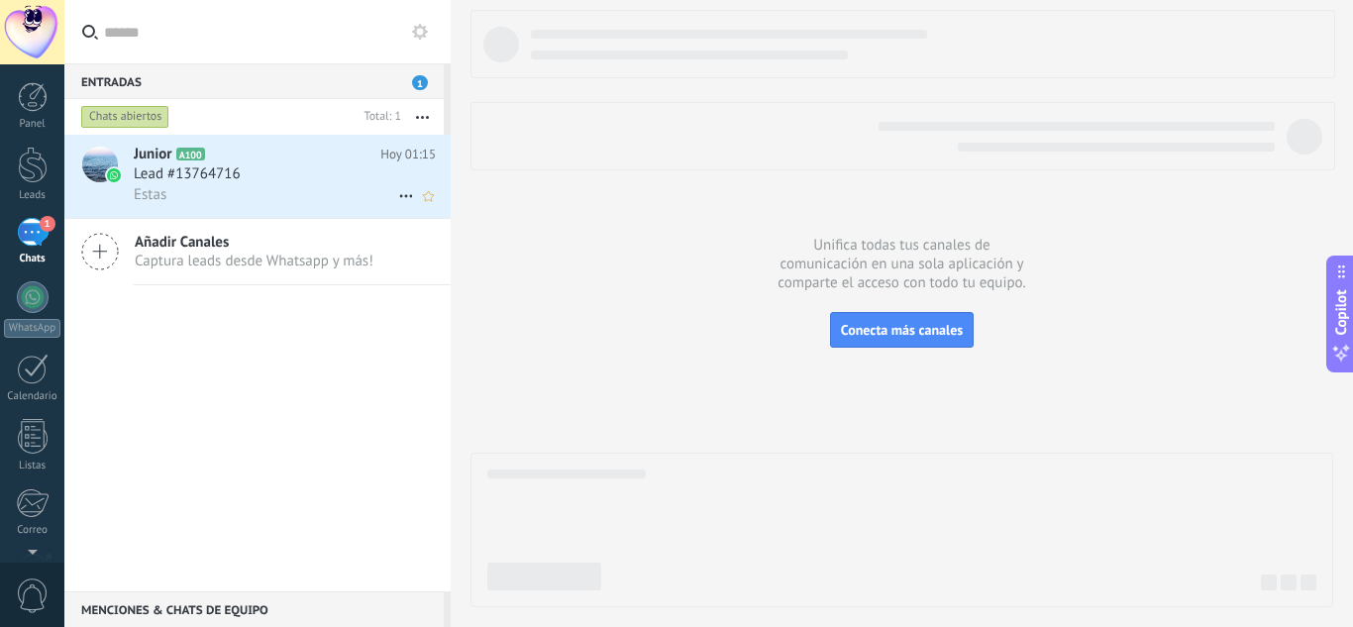
click at [193, 185] on div "Estas" at bounding box center [285, 194] width 302 height 21
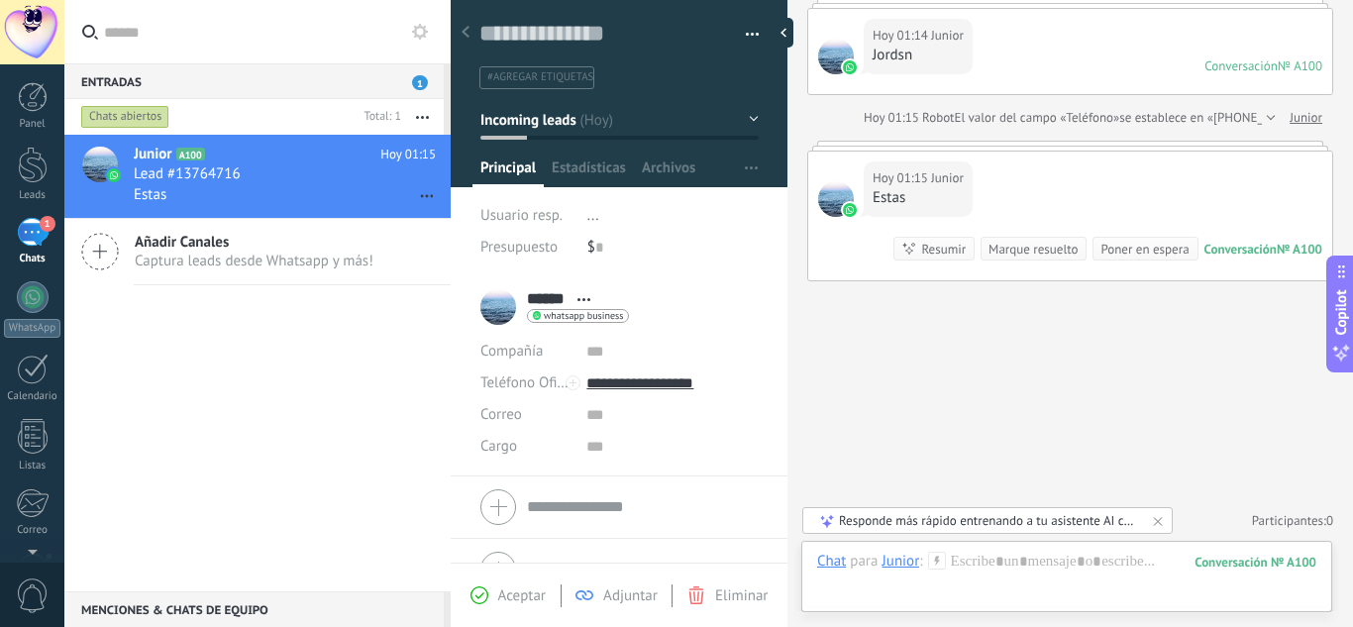
scroll to position [39, 0]
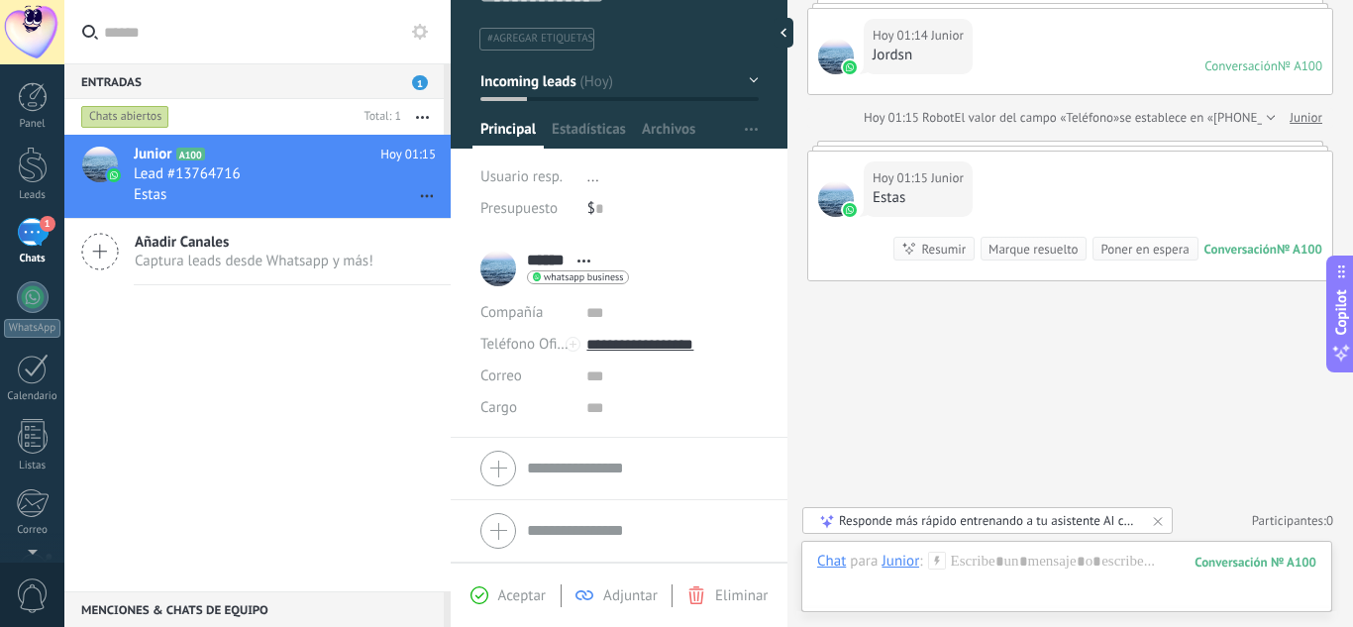
click at [540, 274] on img at bounding box center [537, 276] width 8 height 9
click at [266, 264] on div at bounding box center [676, 313] width 1353 height 627
